Goal: Information Seeking & Learning: Learn about a topic

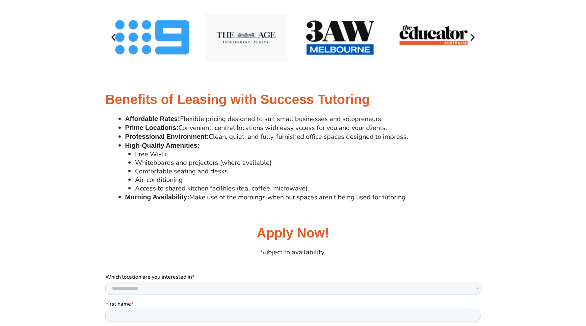
scroll to position [605, 0]
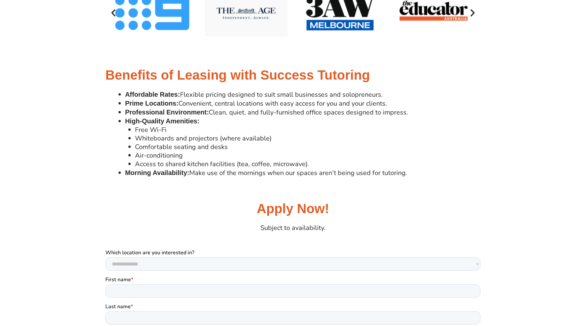
click at [271, 219] on div "SuccessSpaces™ Flexible Office Solutions for Your Business Express Your Interes…" at bounding box center [293, 165] width 586 height 1586
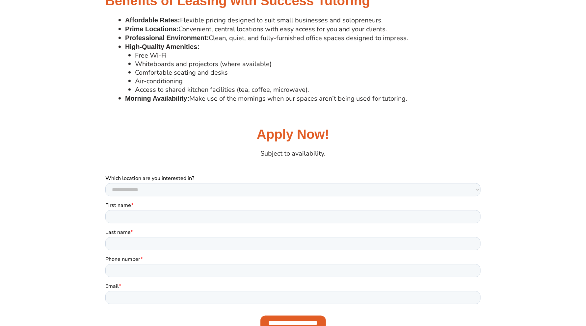
scroll to position [683, 0]
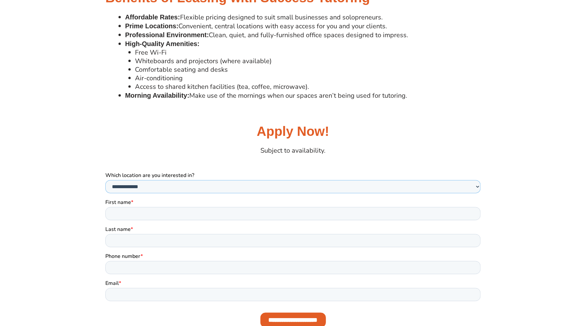
click at [321, 184] on select "**********" at bounding box center [292, 186] width 375 height 13
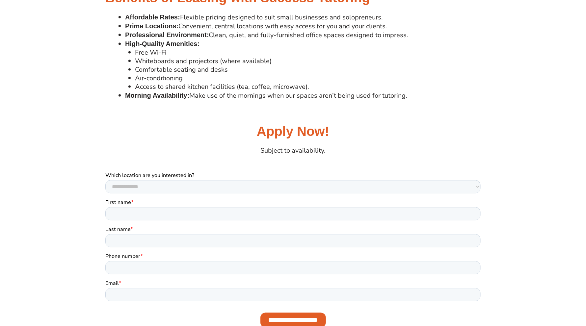
click at [481, 48] on div "Benefits of Leasing with Success Tutoring Affordable Rates: Flexible pricing de…" at bounding box center [293, 49] width 586 height 127
click at [400, 183] on select "**********" at bounding box center [292, 186] width 375 height 13
click at [510, 75] on div "Benefits of Leasing with Success Tutoring Affordable Rates: Flexible pricing de…" at bounding box center [293, 49] width 586 height 127
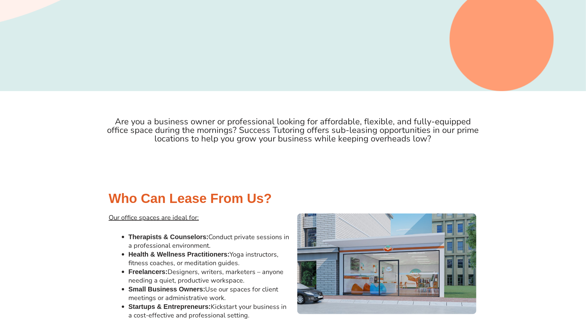
scroll to position [174, 0]
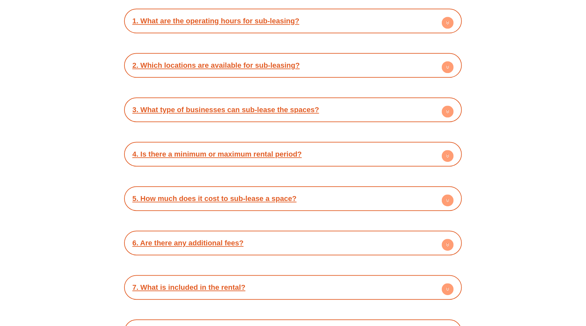
scroll to position [1059, 0]
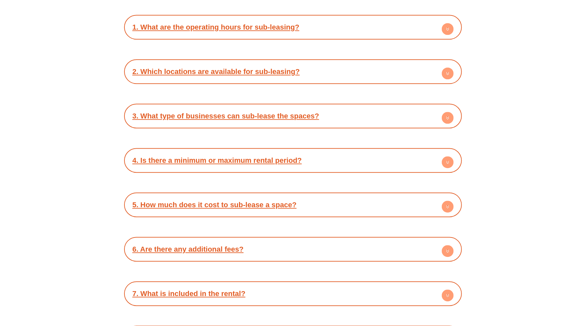
click at [441, 153] on div "4. Is there a minimum or maximum rental period?" at bounding box center [292, 160] width 331 height 18
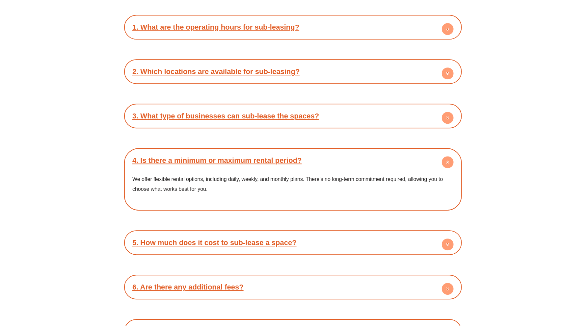
click at [441, 153] on div "4. Is there a minimum or maximum rental period?" at bounding box center [292, 160] width 331 height 18
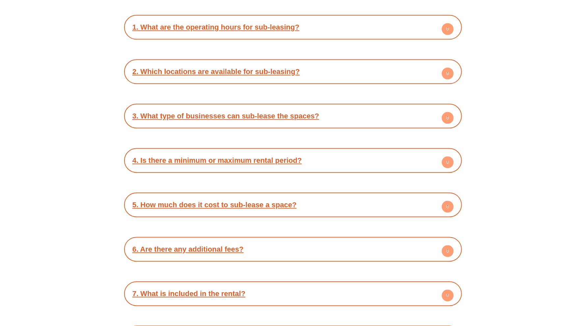
click at [441, 153] on div "4. Is there a minimum or maximum rental period?" at bounding box center [292, 160] width 331 height 18
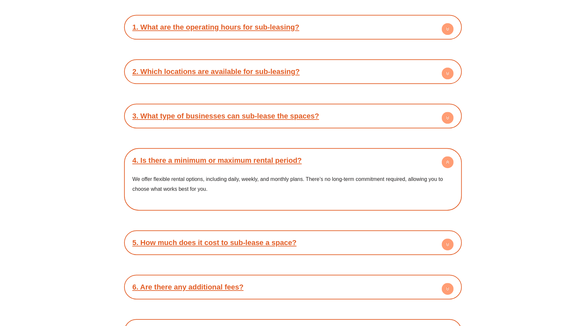
click at [446, 115] on circle at bounding box center [448, 118] width 12 height 12
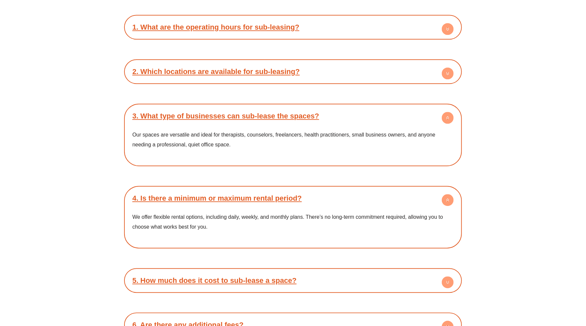
click at [454, 63] on div "2. Which locations are available for sub-leasing?" at bounding box center [292, 72] width 331 height 18
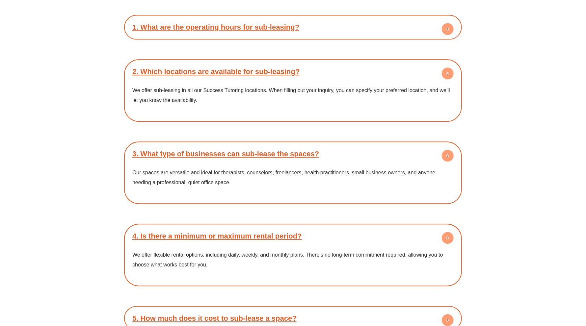
click at [448, 29] on icon at bounding box center [448, 29] width 2 height 1
